Goal: Navigation & Orientation: Find specific page/section

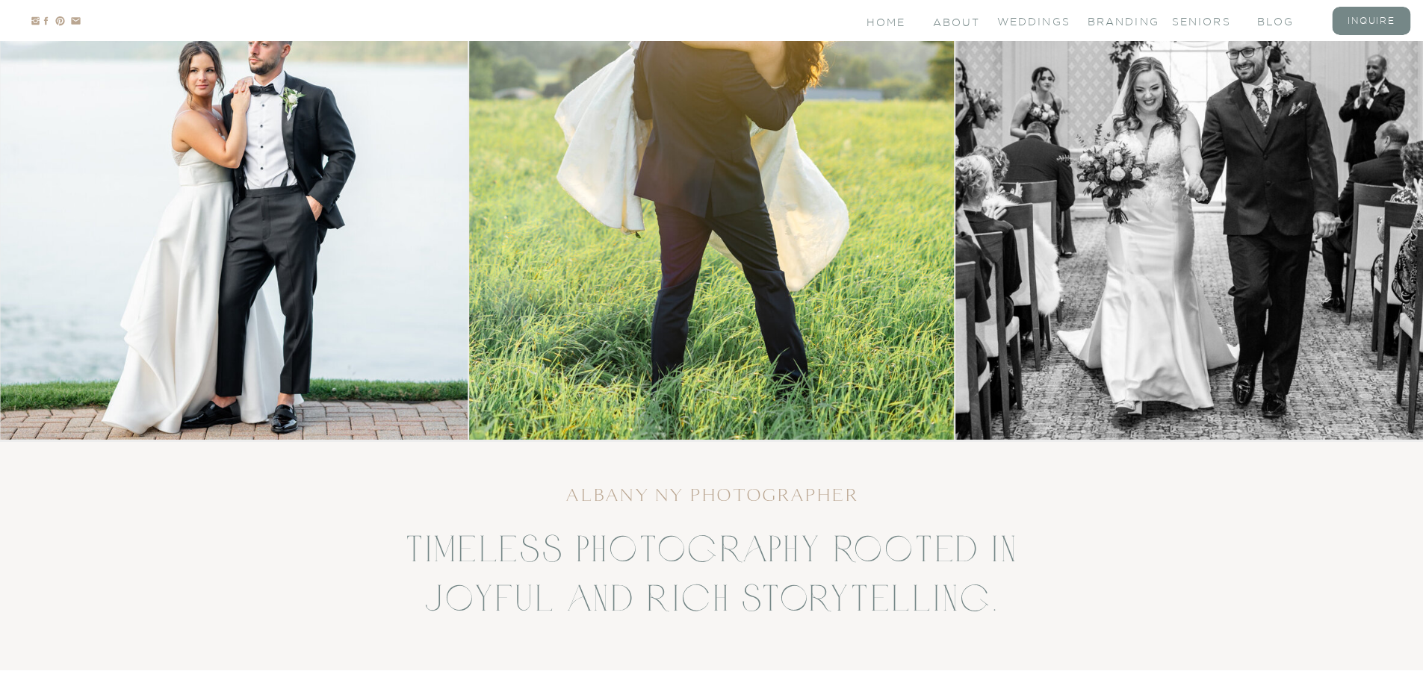
scroll to position [373, 0]
click at [1132, 23] on nav "branding" at bounding box center [1117, 20] width 60 height 13
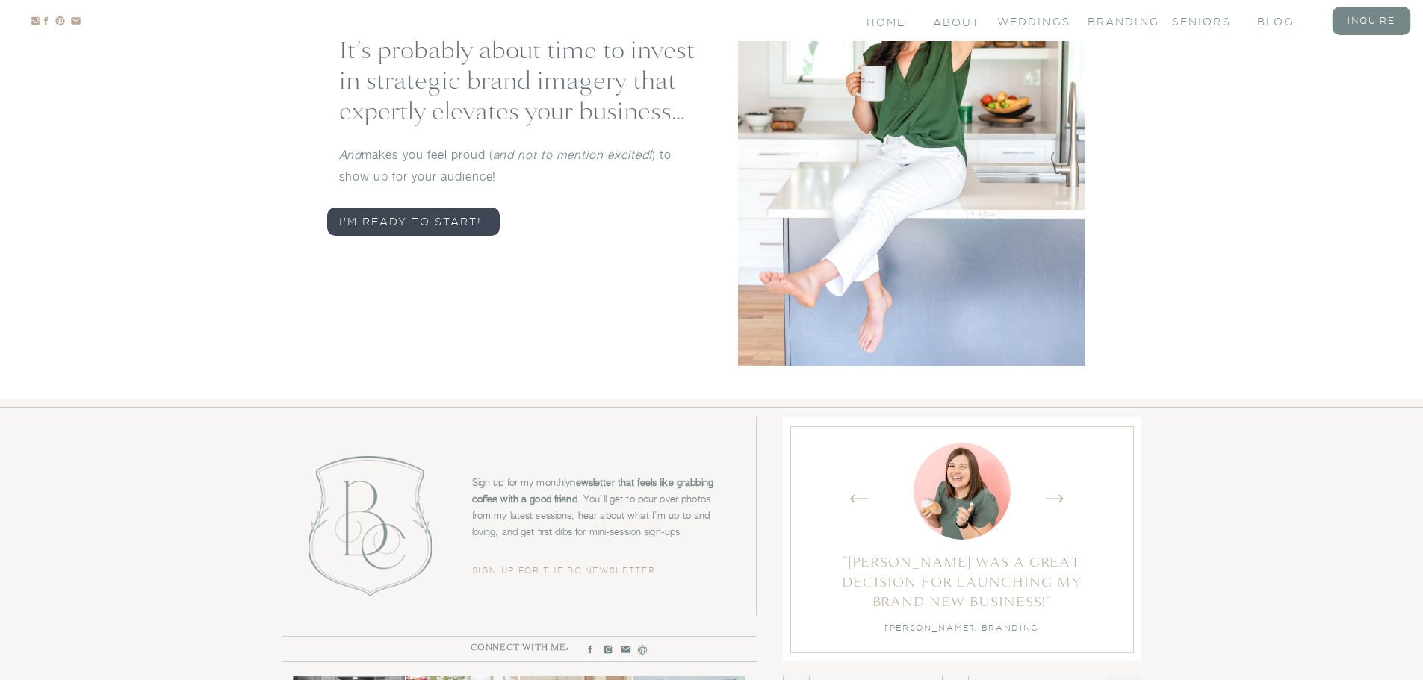
scroll to position [7255, 0]
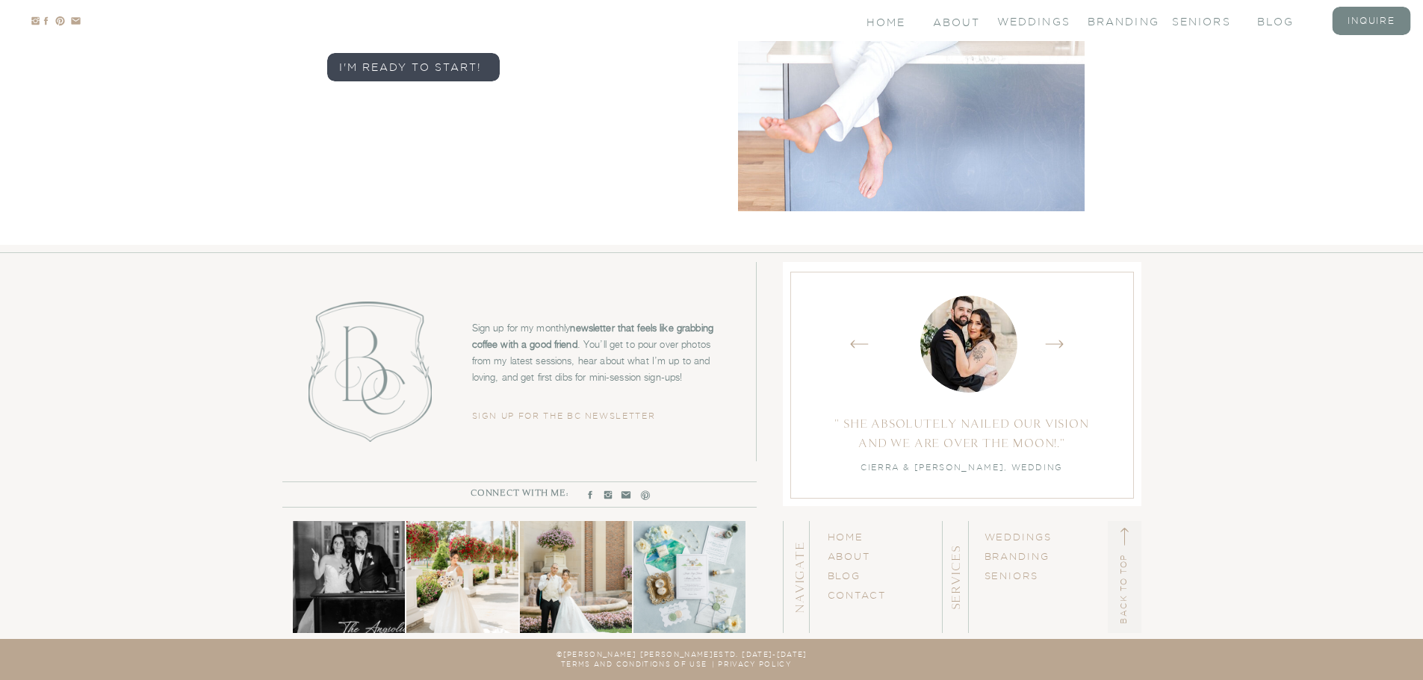
click at [858, 338] on icon "Created by potrace 1.15, written by [PERSON_NAME] [DATE]-[DATE]" at bounding box center [859, 344] width 19 height 22
click at [1061, 342] on icon at bounding box center [1054, 345] width 18 height 8
click at [1060, 342] on icon at bounding box center [1054, 345] width 18 height 8
click at [1060, 345] on icon "Created by potrace 1.15, written by [PERSON_NAME] [DATE]-[DATE]" at bounding box center [1054, 344] width 19 height 22
click at [845, 574] on link "BLOG" at bounding box center [845, 576] width 34 height 10
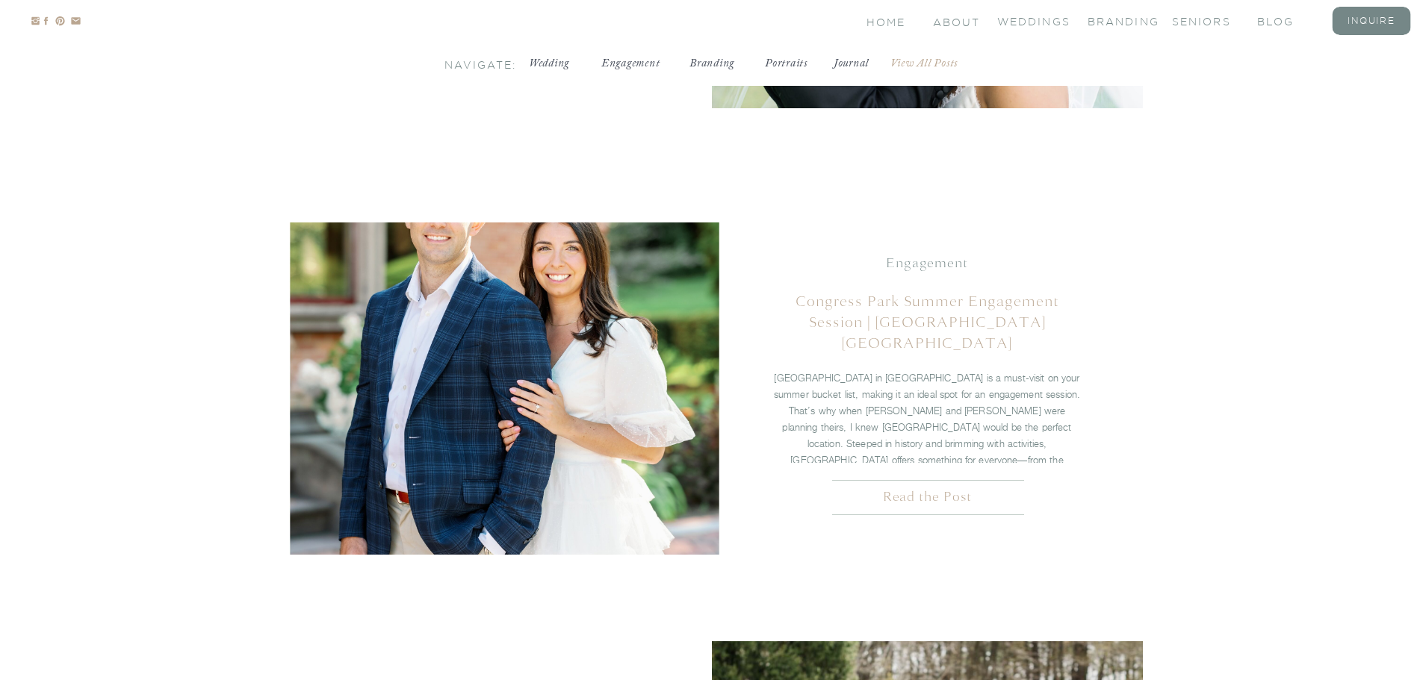
scroll to position [1371, 0]
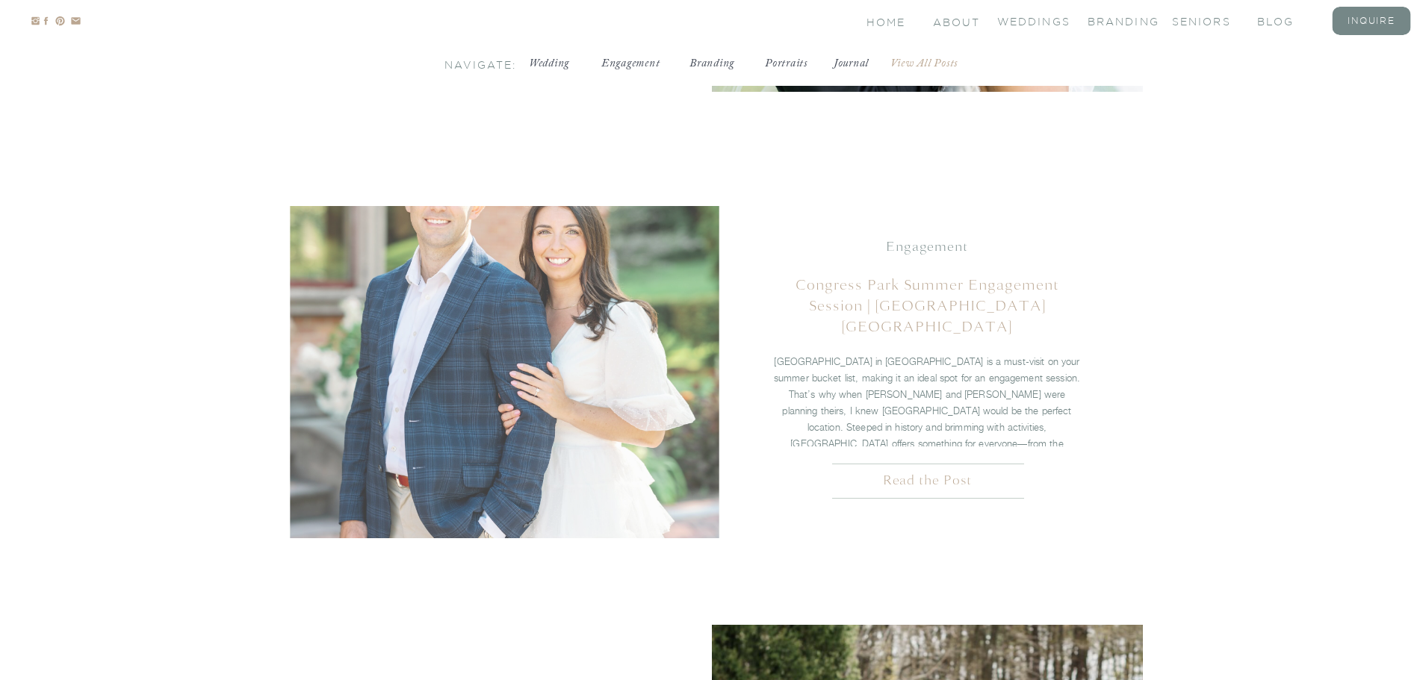
click at [497, 492] on img at bounding box center [504, 372] width 431 height 332
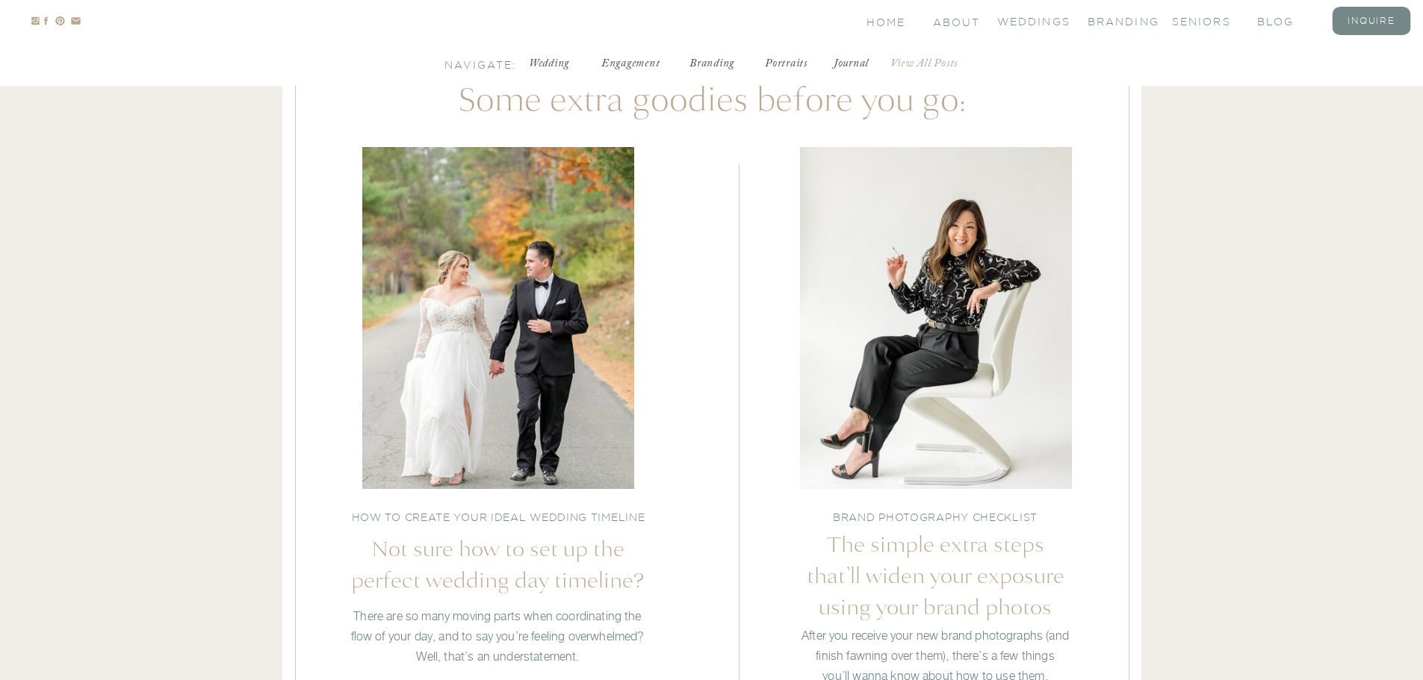
scroll to position [0, 0]
